Goal: Task Accomplishment & Management: Contribute content

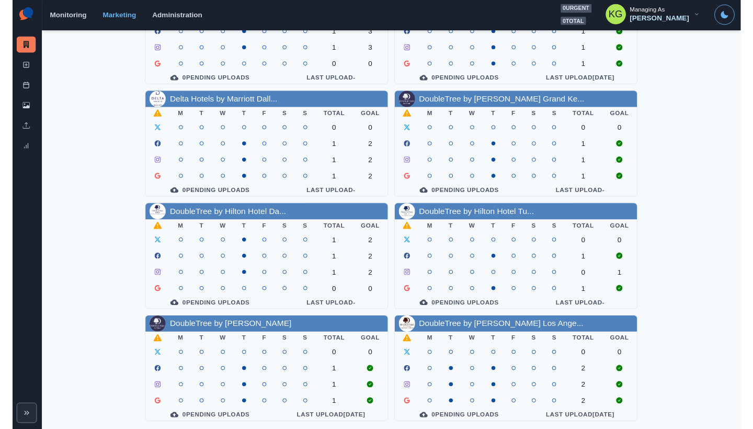
scroll to position [356, 0]
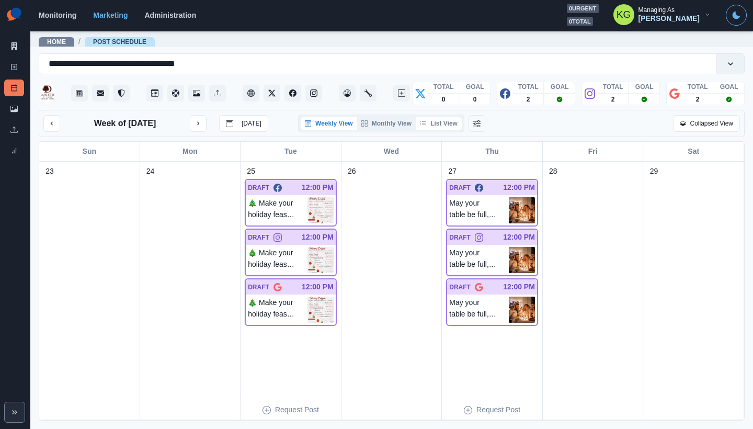
click at [434, 127] on button "List View" at bounding box center [439, 123] width 46 height 13
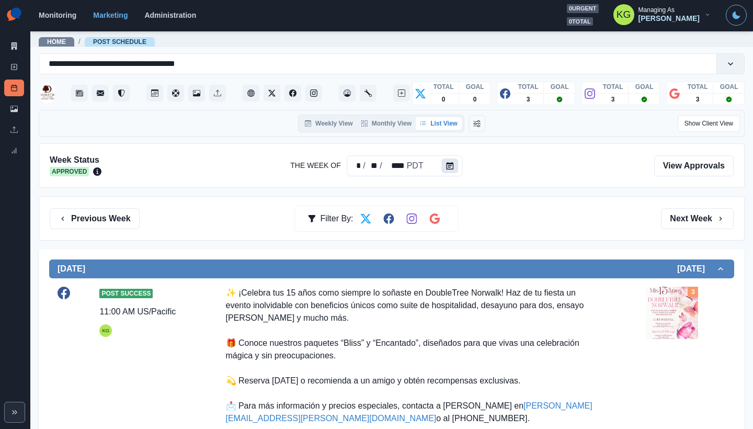
click at [454, 164] on button "Calendar" at bounding box center [450, 165] width 17 height 15
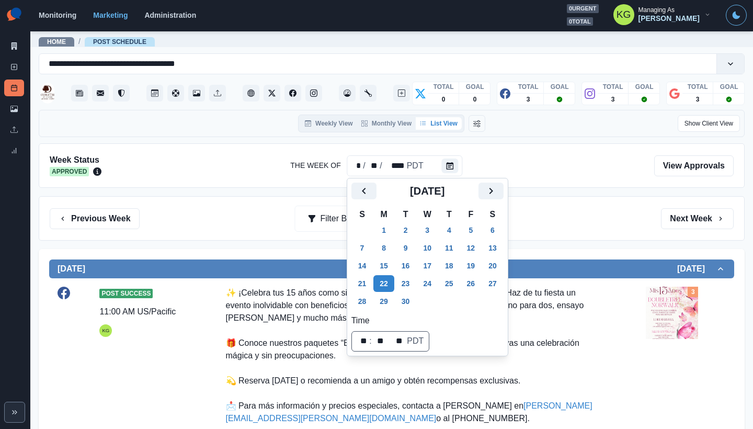
click at [572, 209] on div "Previous Week Filter By: Next Week" at bounding box center [392, 218] width 684 height 21
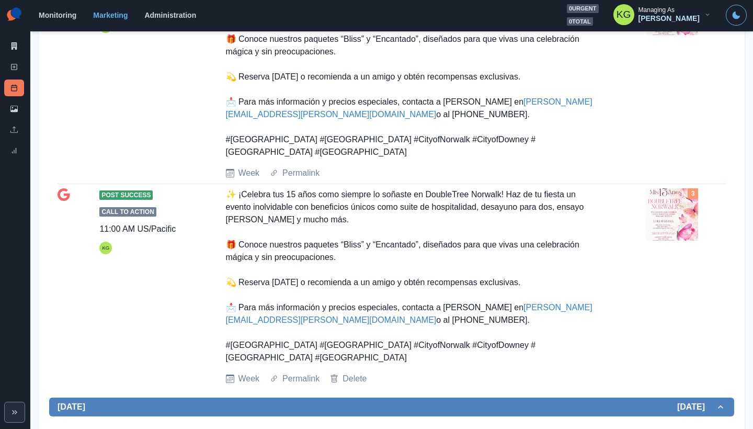
scroll to position [731, 0]
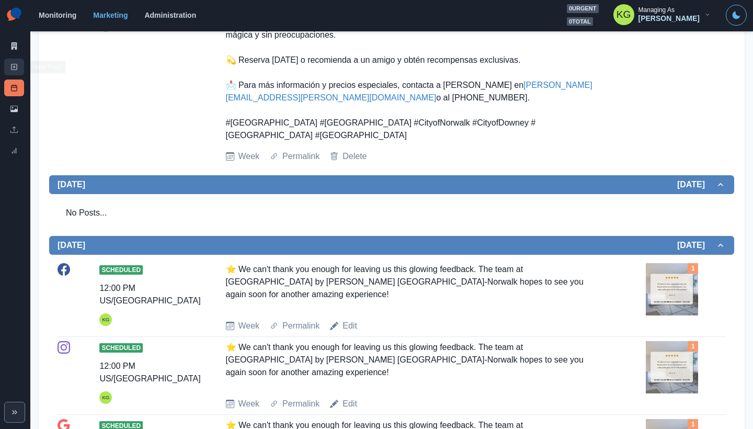
click at [23, 70] on link "New Post" at bounding box center [14, 67] width 20 height 17
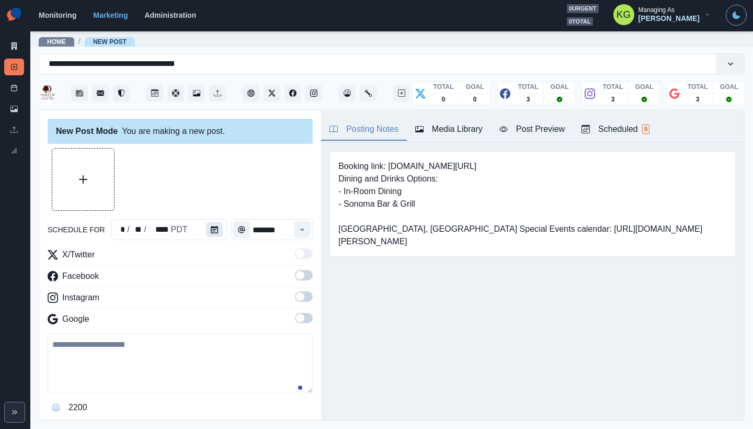
click at [211, 229] on icon "Calendar" at bounding box center [214, 229] width 7 height 7
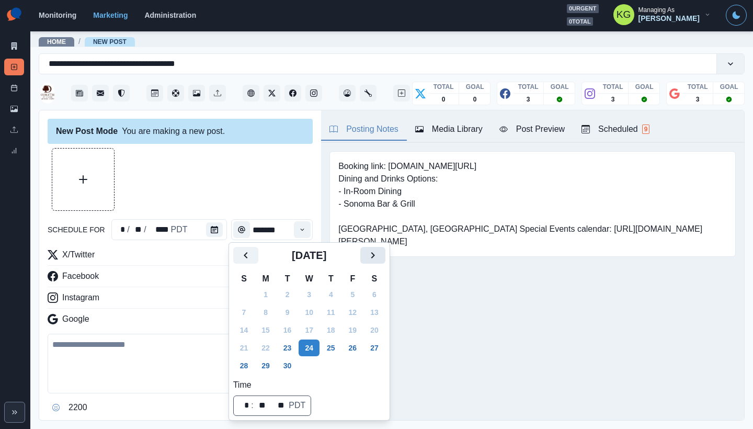
click at [379, 258] on icon "Next" at bounding box center [372, 255] width 13 height 13
click at [240, 253] on icon "Previous" at bounding box center [245, 255] width 13 height 13
click at [287, 348] on button "23" at bounding box center [287, 347] width 21 height 17
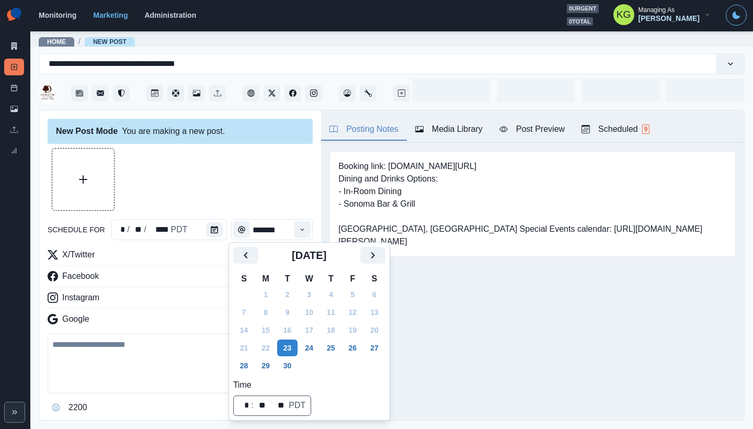
click at [429, 331] on div "Posting Notes Media Library Post Preview Scheduled 9 Booking link: www.bit.ly/3…" at bounding box center [532, 265] width 423 height 310
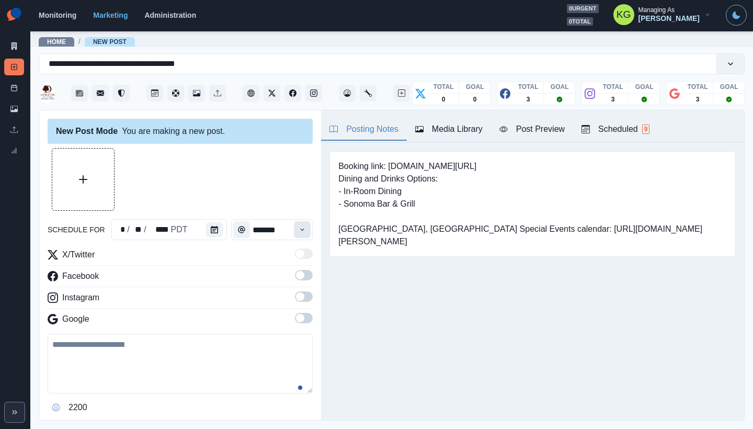
click at [294, 235] on button "Time" at bounding box center [302, 229] width 17 height 17
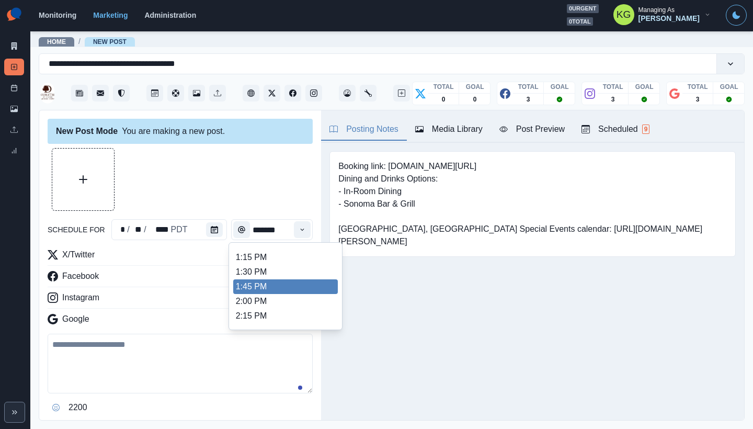
scroll to position [386, 0]
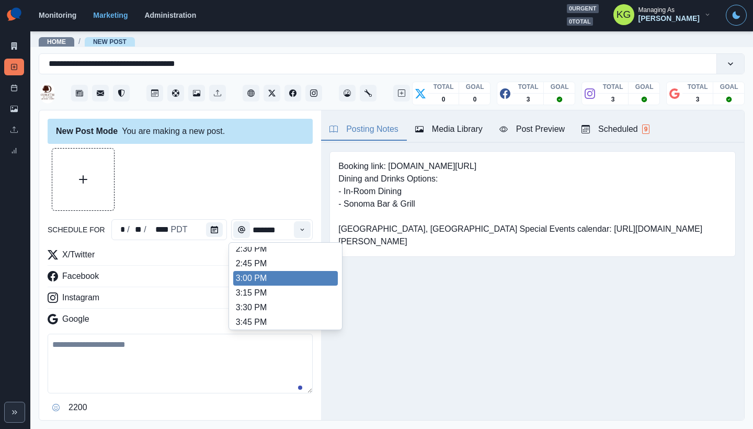
click at [264, 278] on li "3:00 PM" at bounding box center [285, 278] width 105 height 15
type input "*******"
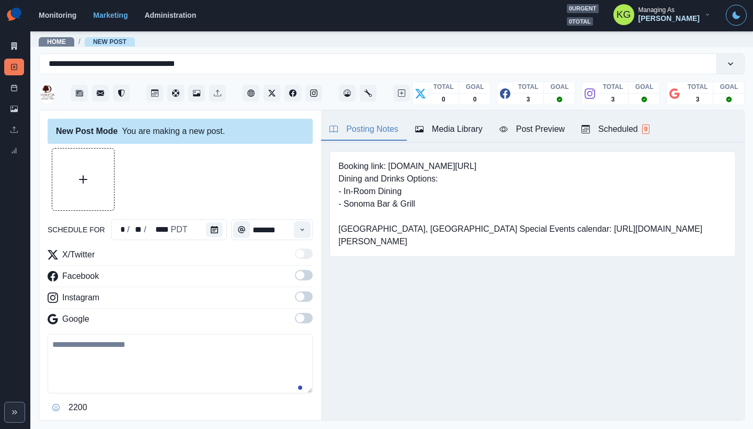
drag, startPoint x: 300, startPoint y: 316, endPoint x: 300, endPoint y: 299, distance: 17.3
click at [300, 316] on span at bounding box center [304, 318] width 18 height 10
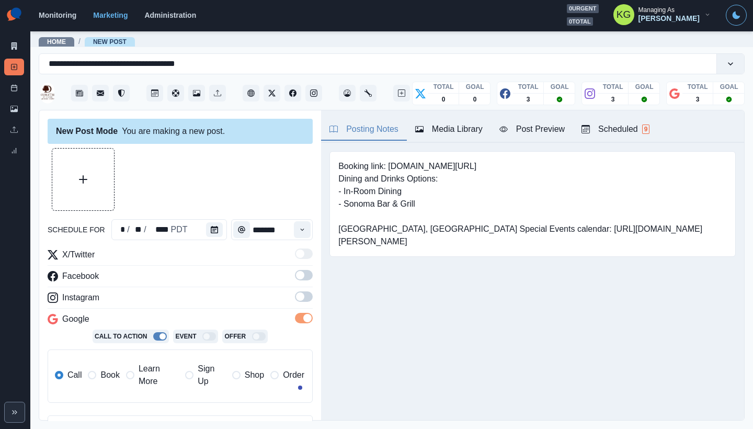
drag, startPoint x: 300, startPoint y: 299, endPoint x: 296, endPoint y: 285, distance: 14.0
click at [300, 299] on span at bounding box center [304, 296] width 18 height 10
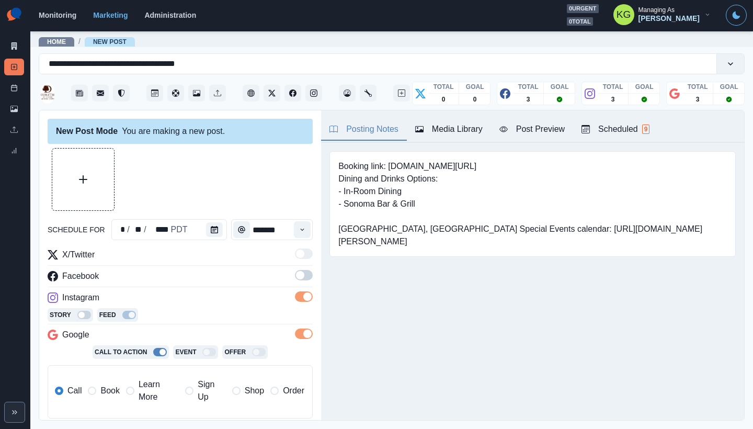
click at [296, 277] on span at bounding box center [300, 275] width 8 height 8
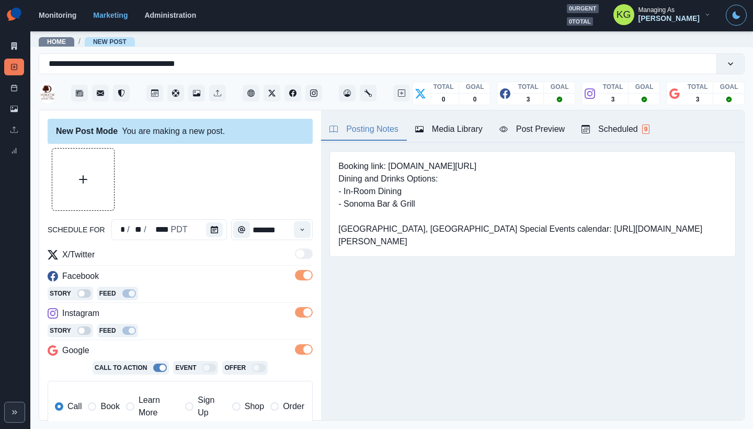
click at [135, 402] on label "Learn More" at bounding box center [152, 406] width 53 height 25
click at [99, 405] on label "Book" at bounding box center [103, 406] width 31 height 25
click at [101, 162] on button "Upload Media" at bounding box center [83, 179] width 62 height 62
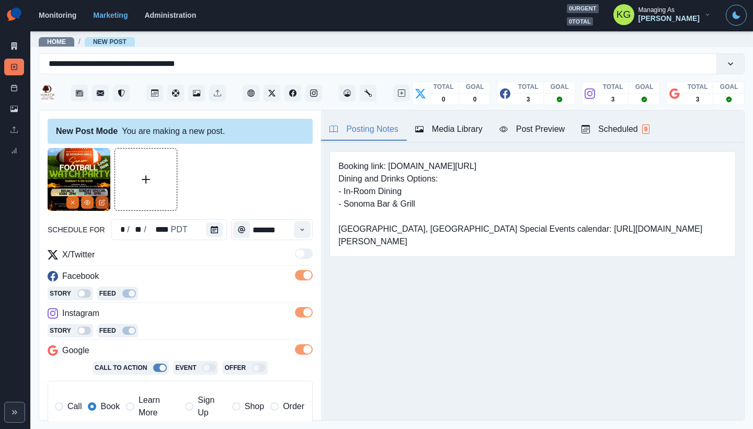
click at [102, 203] on icon "Edit Media" at bounding box center [102, 202] width 6 height 6
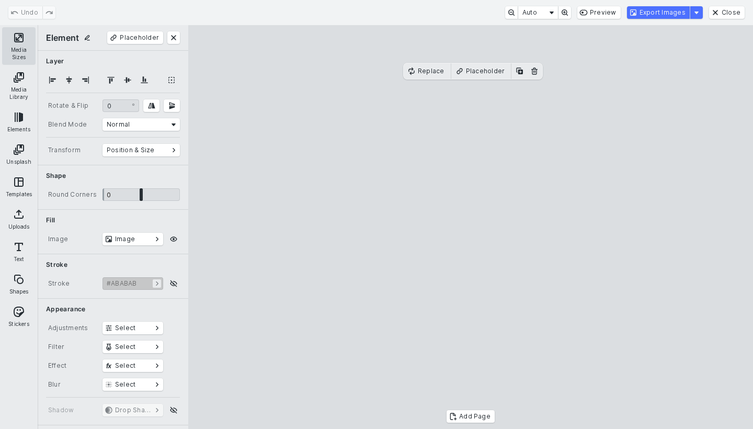
click at [14, 40] on button "Media Sizes" at bounding box center [18, 46] width 33 height 38
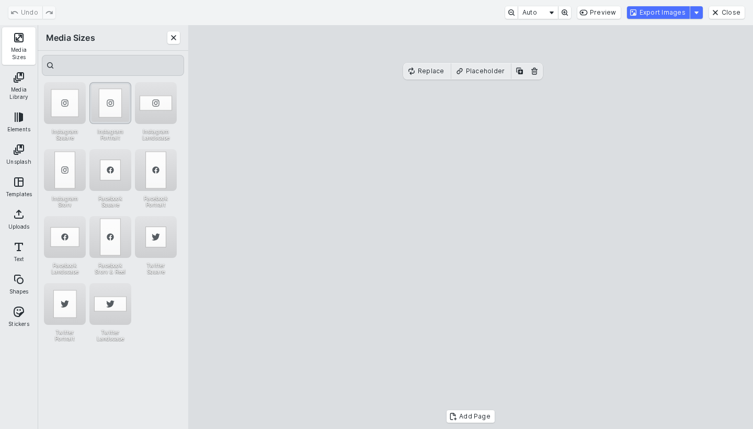
click at [114, 118] on div "Instagram Portrait" at bounding box center [110, 103] width 42 height 42
click at [471, 227] on cesdk-canvas "Editor canvas" at bounding box center [471, 227] width 0 height 0
click at [663, 12] on button "Export Images" at bounding box center [658, 12] width 63 height 13
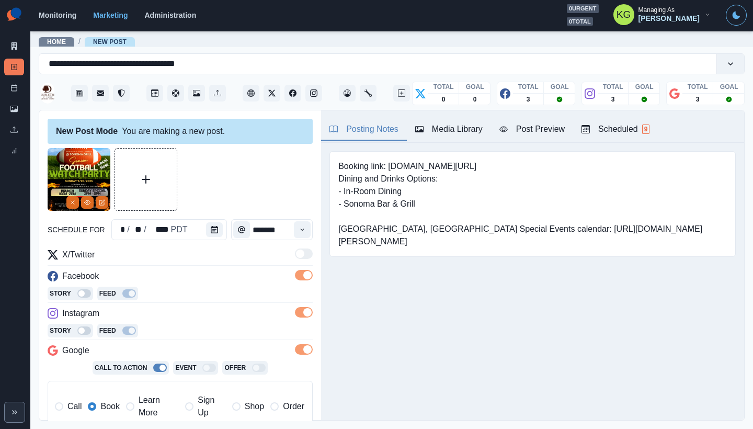
click at [453, 131] on div "Media Library" at bounding box center [448, 129] width 67 height 13
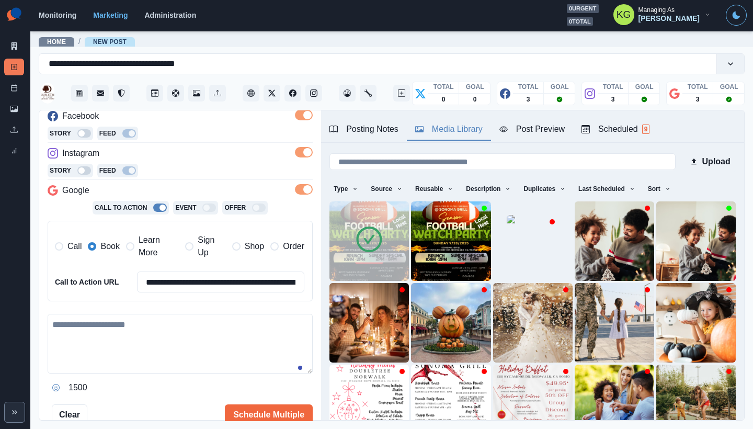
scroll to position [235, 0]
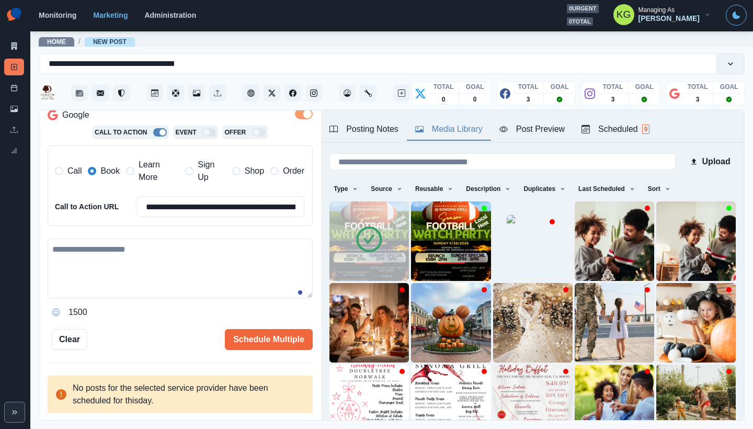
click at [195, 246] on textarea at bounding box center [180, 268] width 265 height 60
paste textarea "**********"
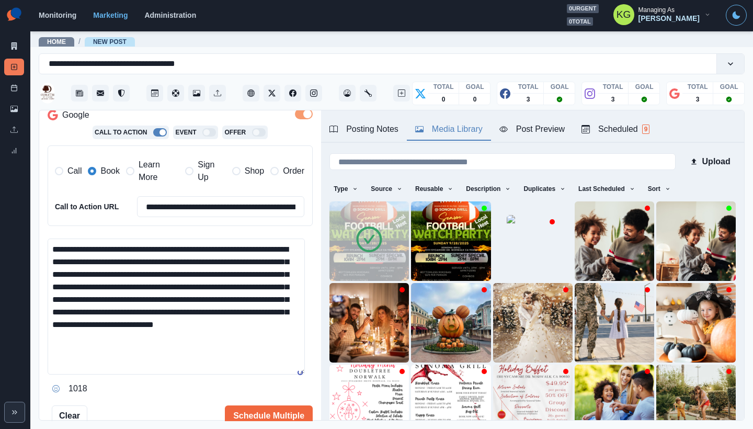
scroll to position [0, 0]
click at [297, 374] on textarea "**********" at bounding box center [176, 306] width 257 height 136
drag, startPoint x: 88, startPoint y: 260, endPoint x: 98, endPoint y: 261, distance: 9.4
click at [88, 260] on textarea "**********" at bounding box center [176, 325] width 257 height 174
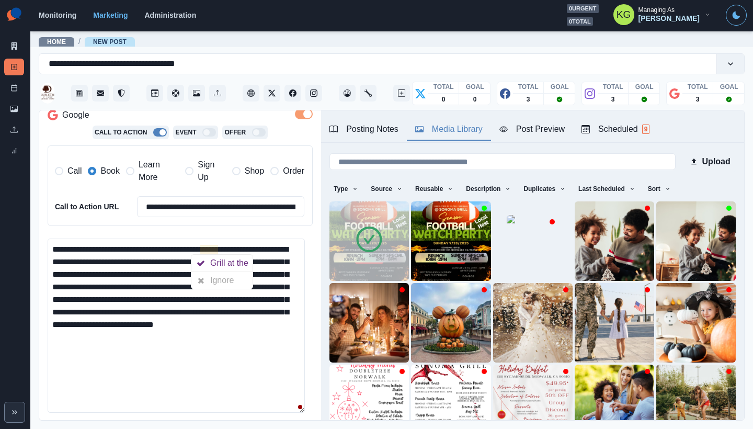
drag, startPoint x: 84, startPoint y: 259, endPoint x: 218, endPoint y: 248, distance: 134.8
click at [218, 248] on textarea "**********" at bounding box center [176, 325] width 257 height 174
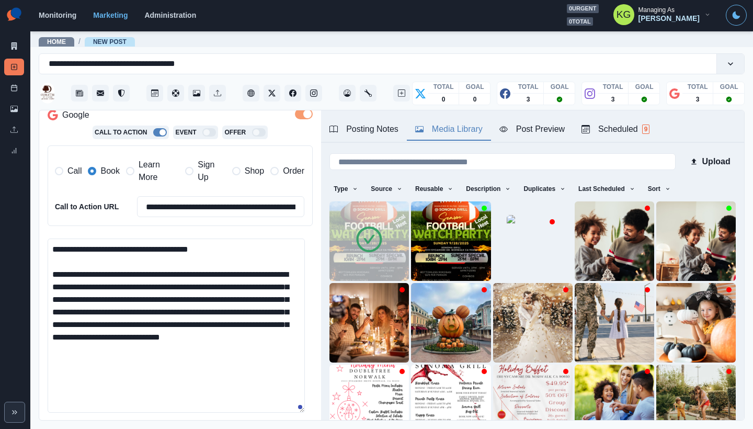
drag, startPoint x: 164, startPoint y: 271, endPoint x: 104, endPoint y: 270, distance: 59.6
click at [104, 270] on textarea "**********" at bounding box center [176, 325] width 257 height 174
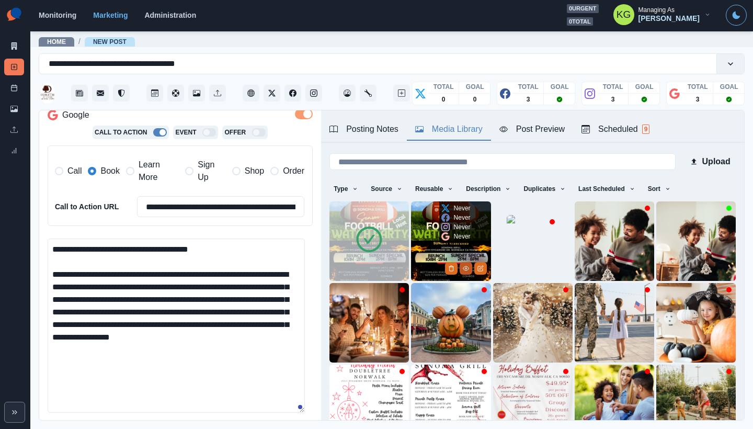
click at [460, 264] on button "View Media" at bounding box center [466, 268] width 13 height 13
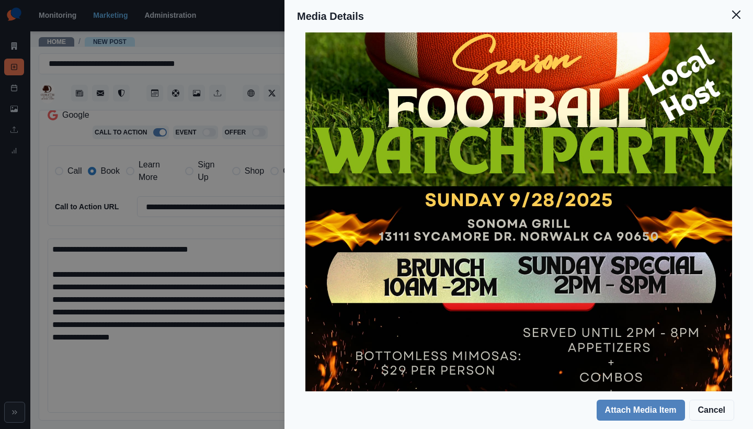
scroll to position [237, 0]
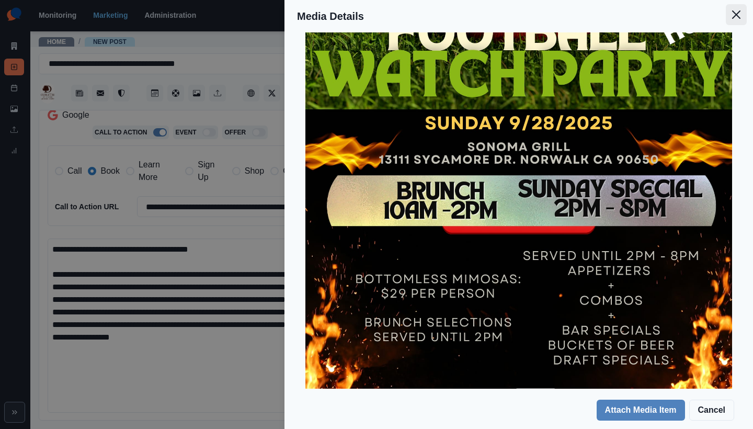
click at [736, 22] on button "Close" at bounding box center [736, 14] width 21 height 21
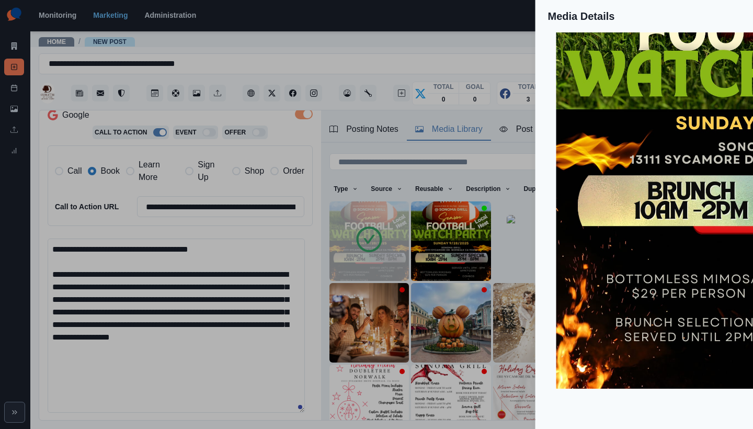
scroll to position [32, 0]
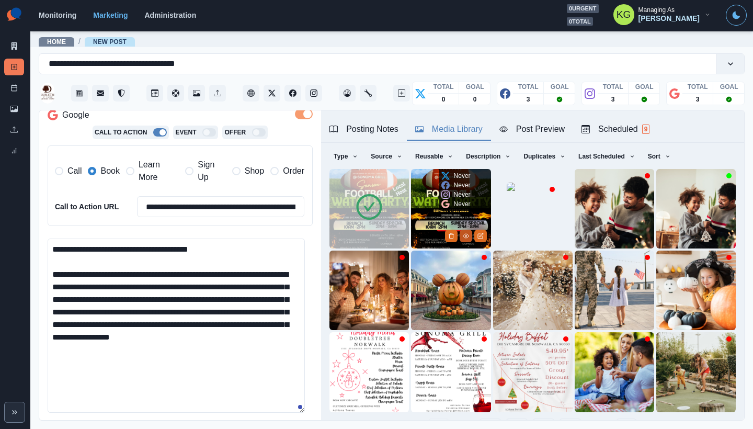
click at [463, 233] on icon "View Media" at bounding box center [466, 236] width 6 height 6
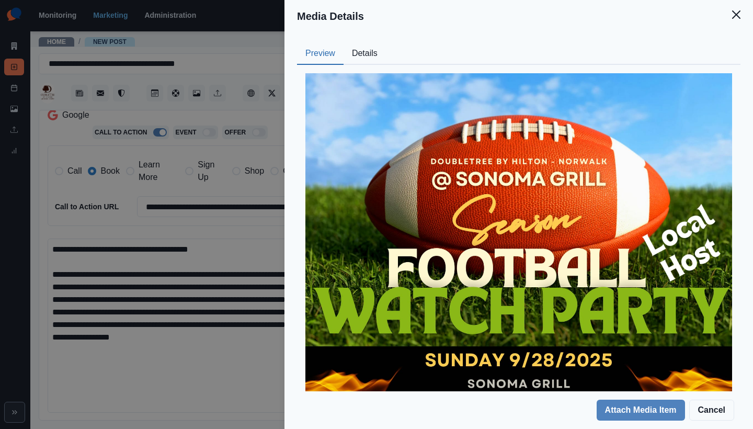
scroll to position [207, 0]
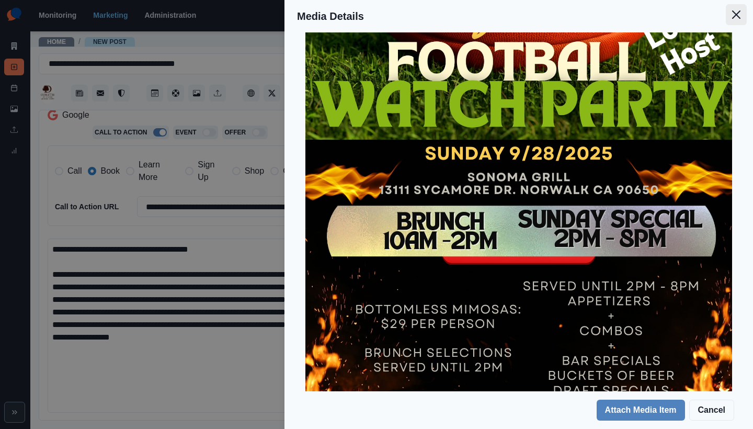
click at [732, 22] on button "Close" at bounding box center [736, 14] width 21 height 21
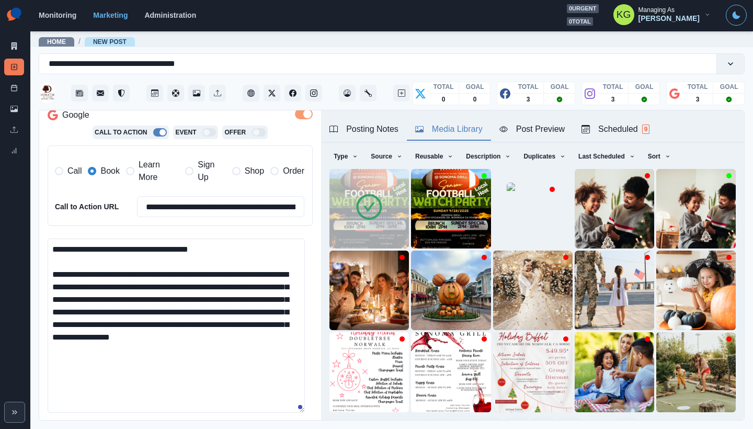
drag, startPoint x: 123, startPoint y: 297, endPoint x: 54, endPoint y: 297, distance: 69.5
click at [54, 297] on textarea "**********" at bounding box center [176, 325] width 257 height 174
click at [53, 299] on textarea "**********" at bounding box center [176, 325] width 257 height 174
drag, startPoint x: 196, startPoint y: 299, endPoint x: 173, endPoint y: 299, distance: 23.0
click at [173, 299] on textarea "**********" at bounding box center [176, 325] width 257 height 174
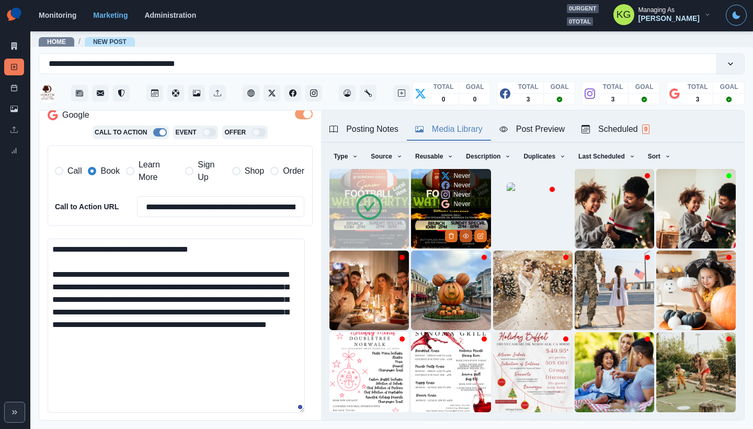
click at [463, 233] on icon "View Media" at bounding box center [466, 236] width 6 height 6
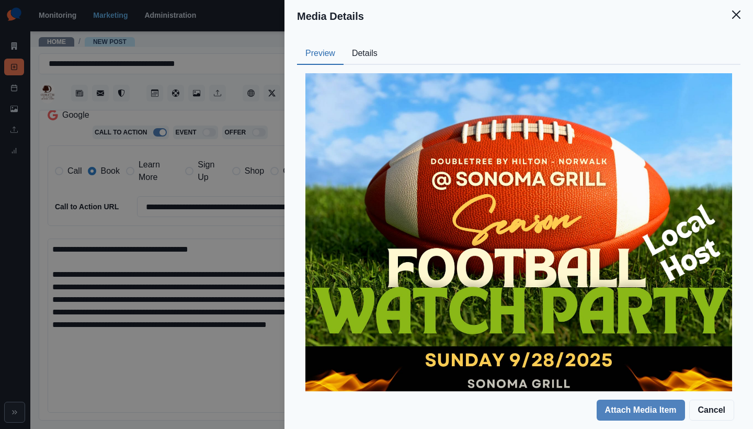
scroll to position [95, 0]
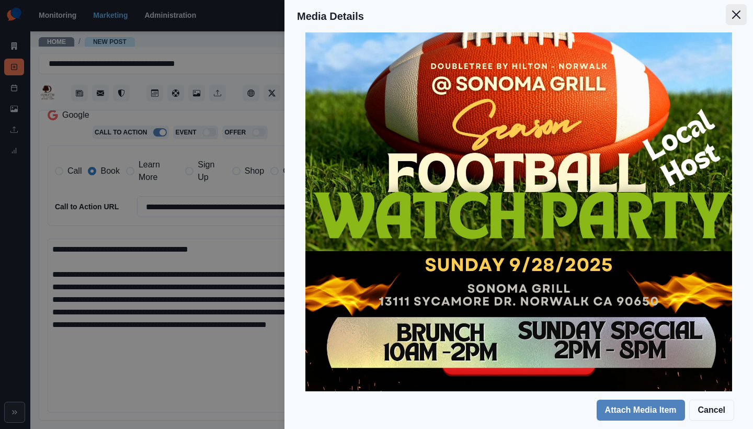
click at [735, 15] on icon "Close" at bounding box center [736, 14] width 8 height 8
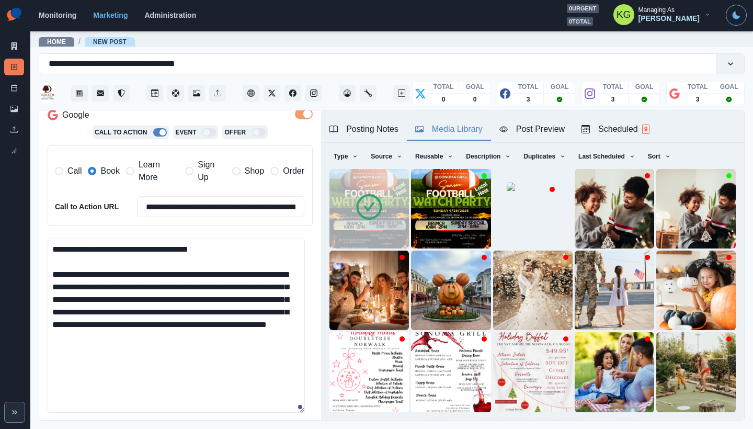
drag, startPoint x: 84, startPoint y: 311, endPoint x: 151, endPoint y: 310, distance: 66.9
click at [151, 310] on textarea "**********" at bounding box center [176, 325] width 257 height 174
click at [239, 341] on textarea "**********" at bounding box center [176, 325] width 257 height 174
click at [128, 327] on textarea "**********" at bounding box center [176, 325] width 257 height 174
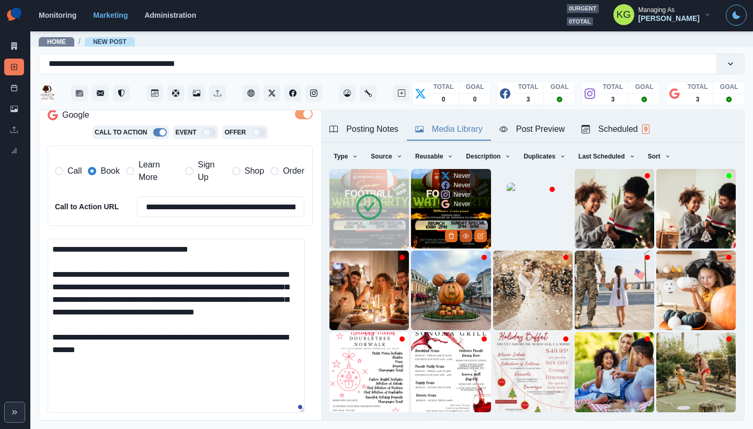
click at [463, 233] on icon "View Media" at bounding box center [466, 236] width 6 height 6
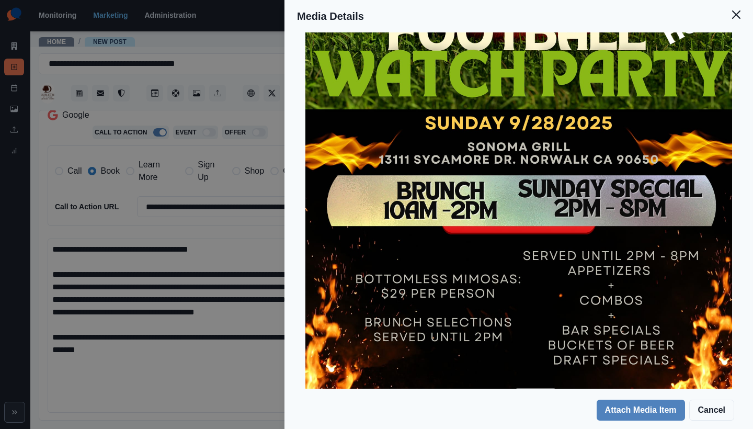
scroll to position [0, 0]
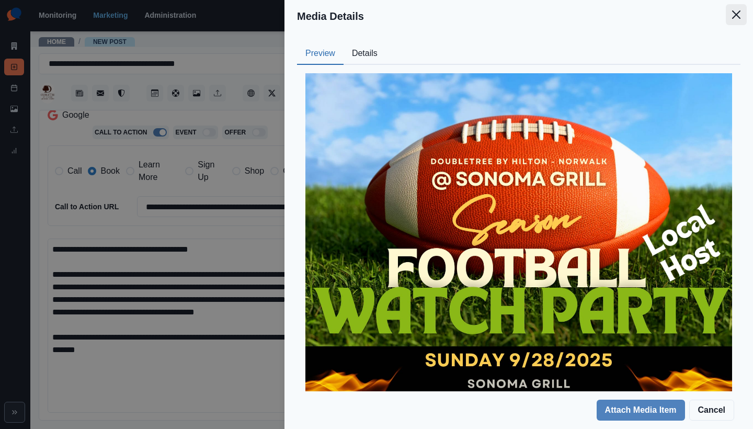
click at [735, 17] on icon "Close" at bounding box center [736, 14] width 8 height 8
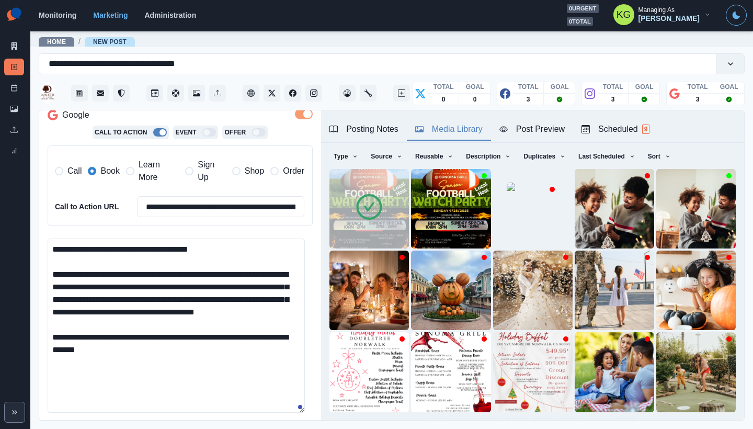
drag, startPoint x: 179, startPoint y: 362, endPoint x: 27, endPoint y: 362, distance: 152.1
click at [27, 362] on div "**********" at bounding box center [376, 214] width 753 height 429
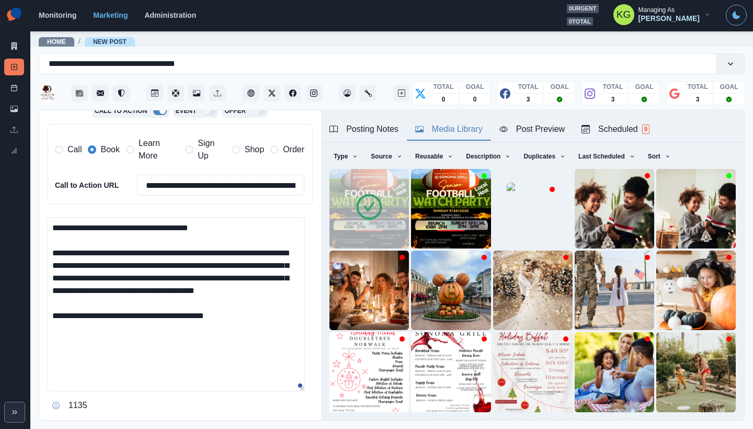
scroll to position [350, 0]
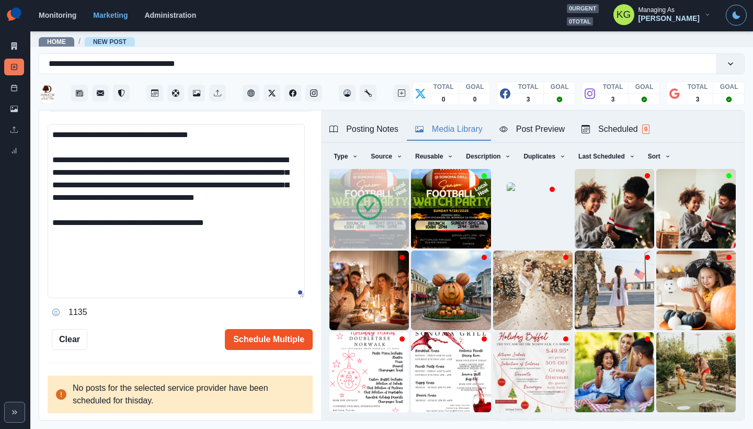
type textarea "**********"
click at [288, 338] on button "Schedule Multiple" at bounding box center [269, 339] width 88 height 21
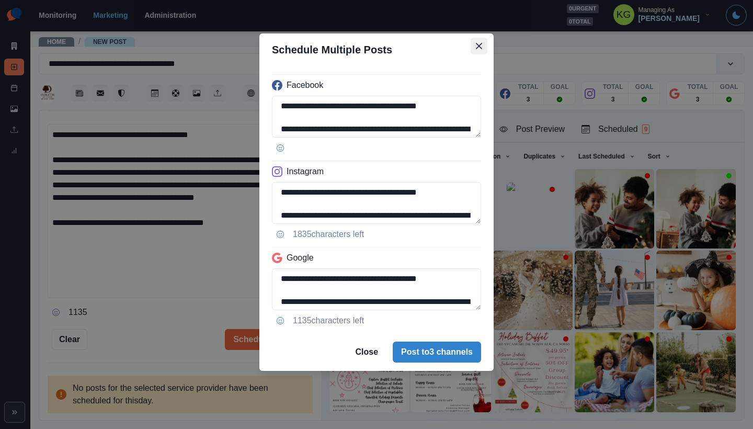
click at [480, 41] on button "Close" at bounding box center [479, 46] width 17 height 17
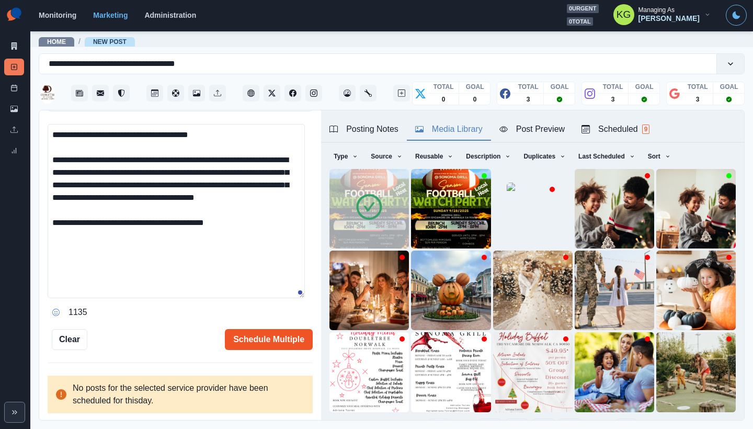
click at [282, 338] on button "Schedule Multiple" at bounding box center [269, 339] width 88 height 21
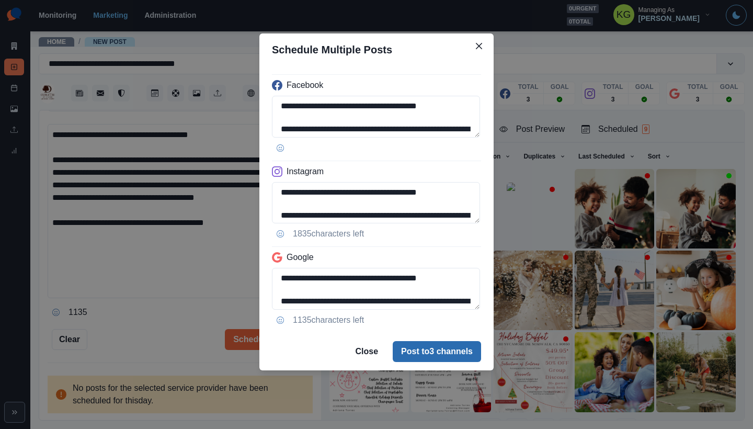
click at [452, 352] on button "Post to 3 channels" at bounding box center [437, 351] width 88 height 21
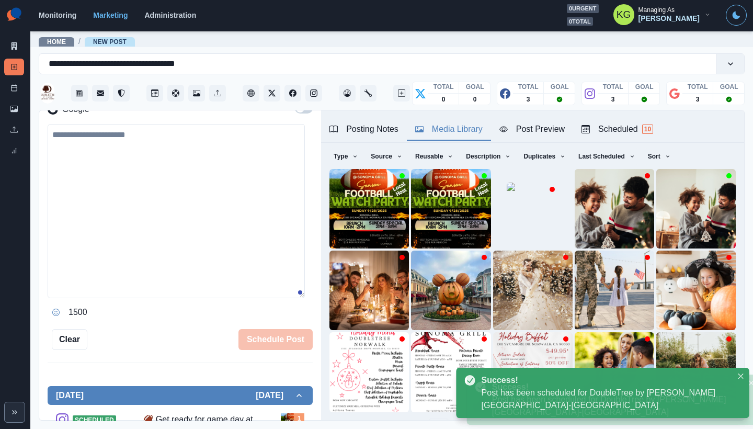
scroll to position [172, 0]
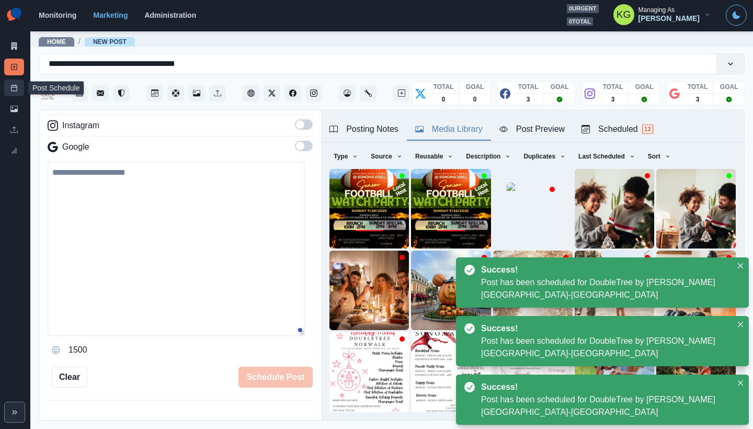
click at [11, 91] on link "Post Schedule" at bounding box center [14, 87] width 20 height 17
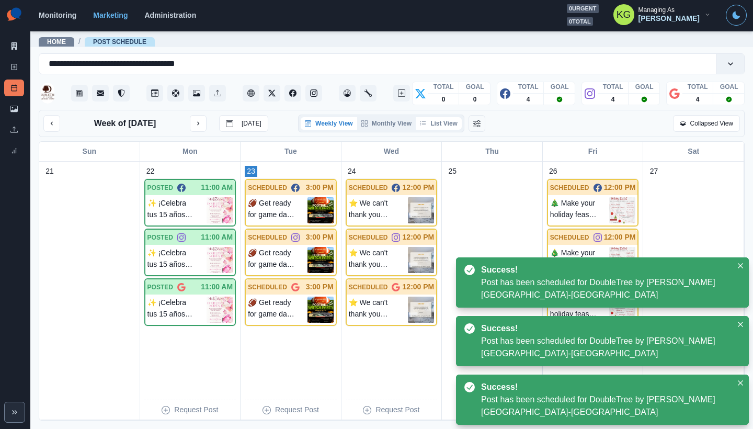
click at [442, 127] on button "List View" at bounding box center [439, 123] width 46 height 13
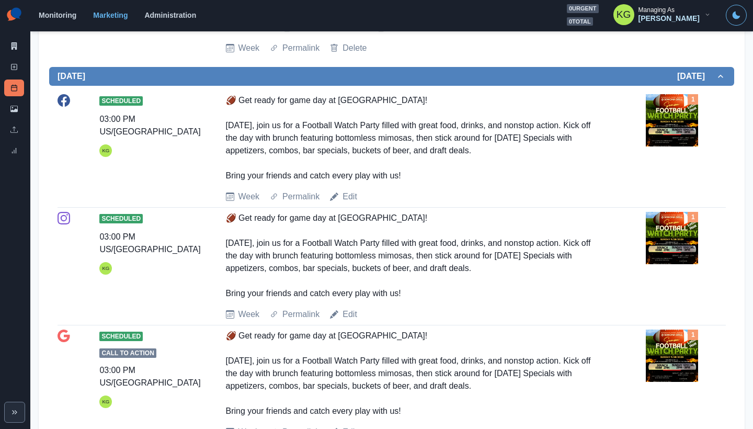
scroll to position [623, 0]
